Goal: Transaction & Acquisition: Purchase product/service

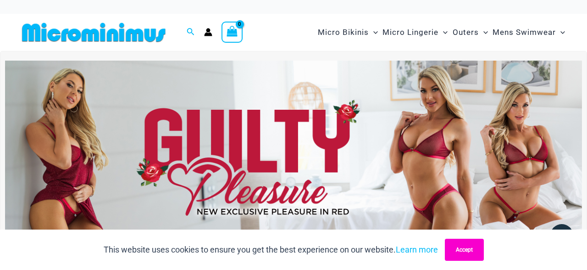
click at [472, 249] on button "Accept" at bounding box center [464, 249] width 39 height 22
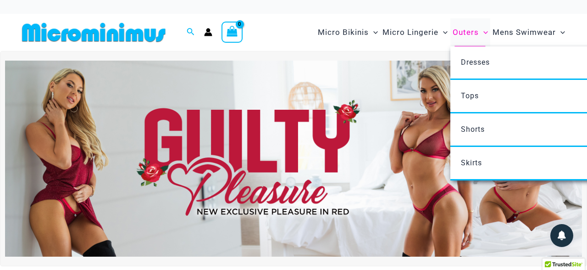
click at [466, 32] on span "Outers" at bounding box center [466, 32] width 26 height 23
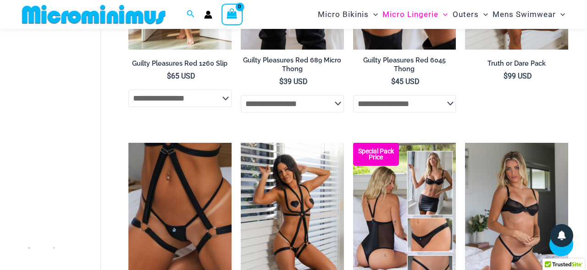
scroll to position [519, 0]
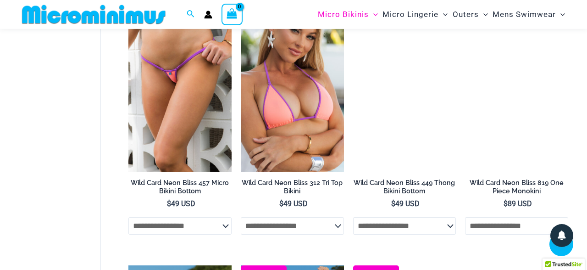
scroll to position [552, 0]
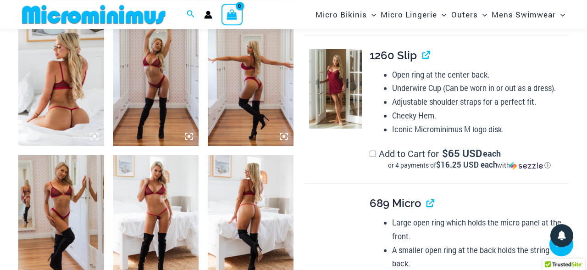
scroll to position [486, 0]
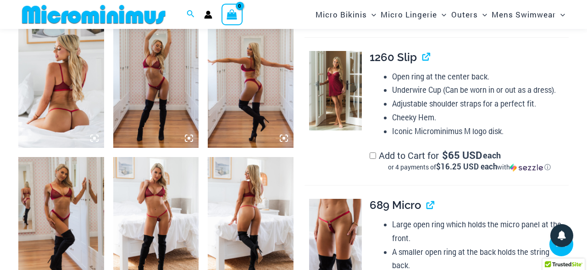
click at [114, 116] on img at bounding box center [156, 83] width 86 height 128
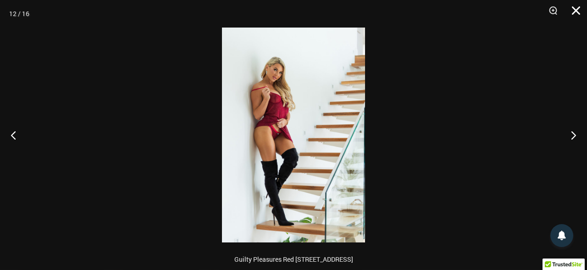
click at [580, 9] on button "Close" at bounding box center [572, 14] width 23 height 28
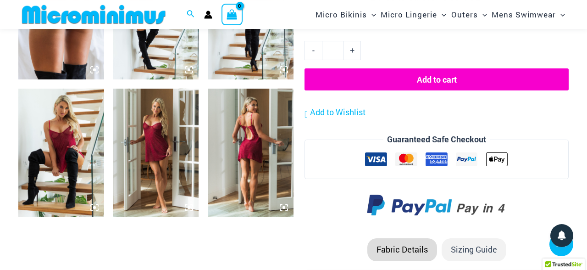
scroll to position [967, 0]
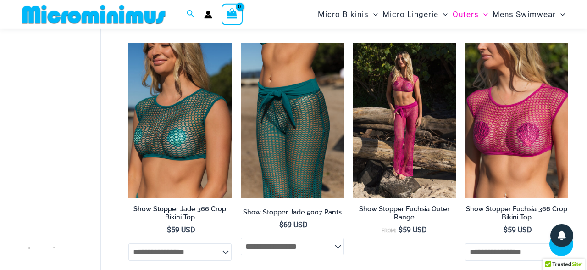
scroll to position [615, 0]
